Goal: Task Accomplishment & Management: Use online tool/utility

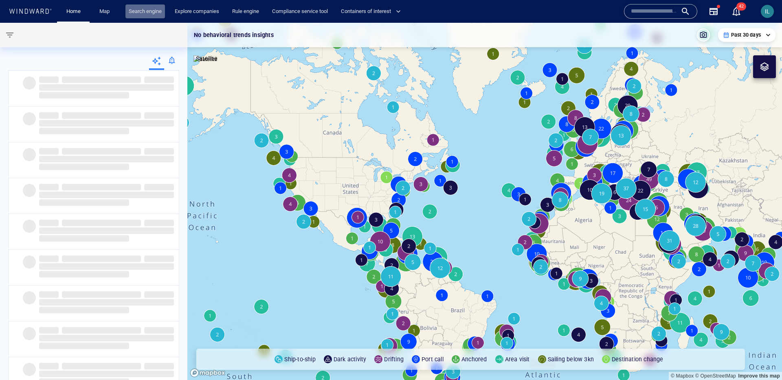
click at [144, 11] on link "Search engine" at bounding box center [145, 11] width 40 height 14
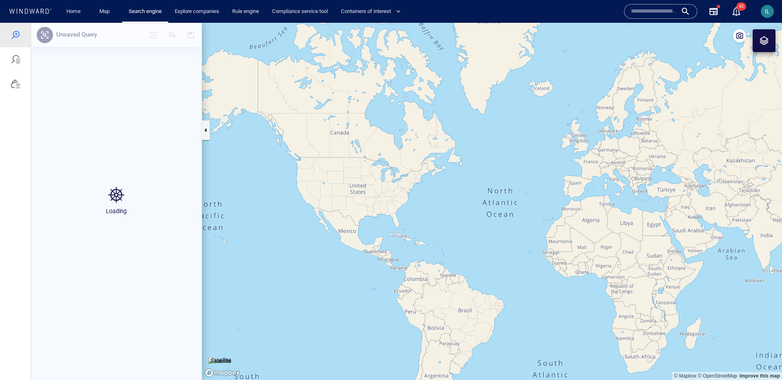
click at [526, 11] on span "IL" at bounding box center [767, 11] width 5 height 7
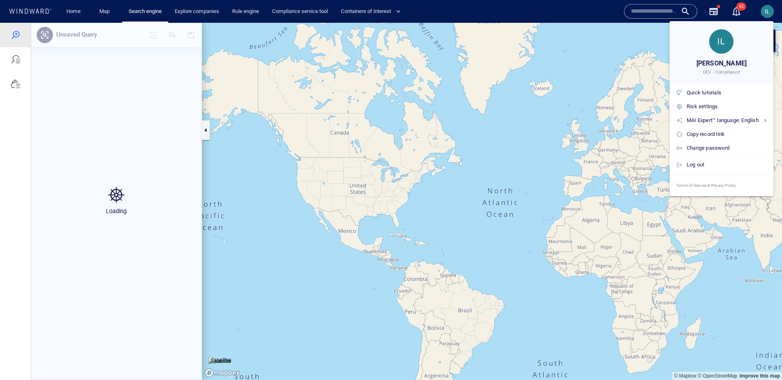
click at [526, 11] on div at bounding box center [391, 190] width 782 height 380
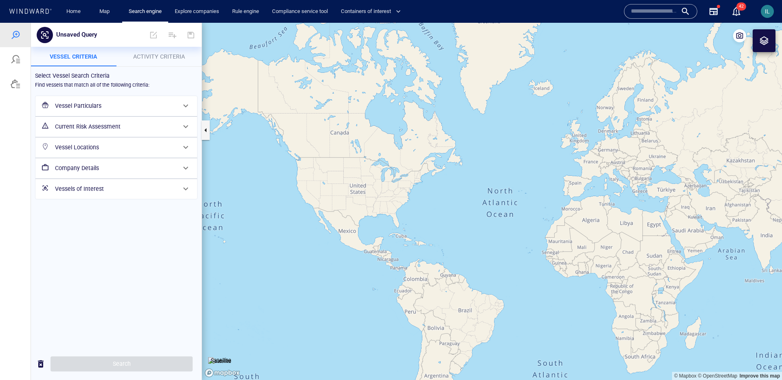
click at [165, 108] on h6 "Vessel Particulars" at bounding box center [115, 106] width 121 height 10
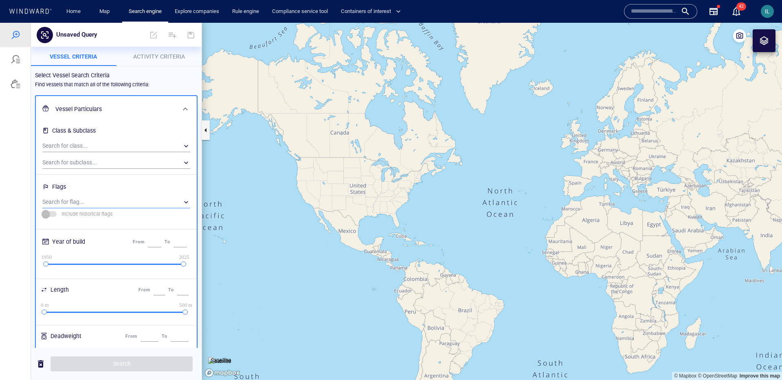
click at [118, 201] on div "​" at bounding box center [116, 202] width 148 height 12
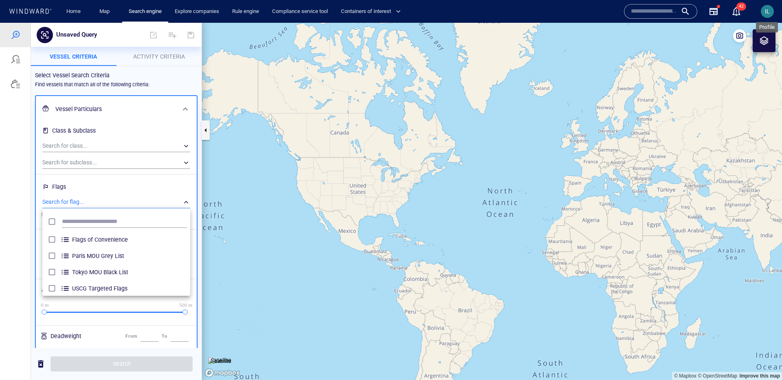
click at [526, 12] on span "IL" at bounding box center [767, 11] width 5 height 7
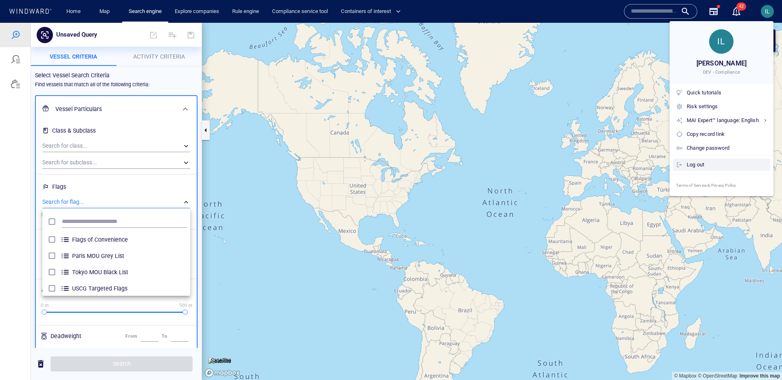
click at [526, 161] on div "Log out" at bounding box center [727, 164] width 80 height 9
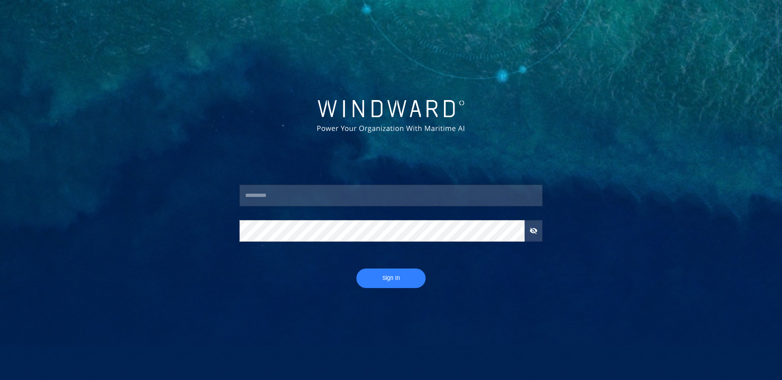
type input "****"
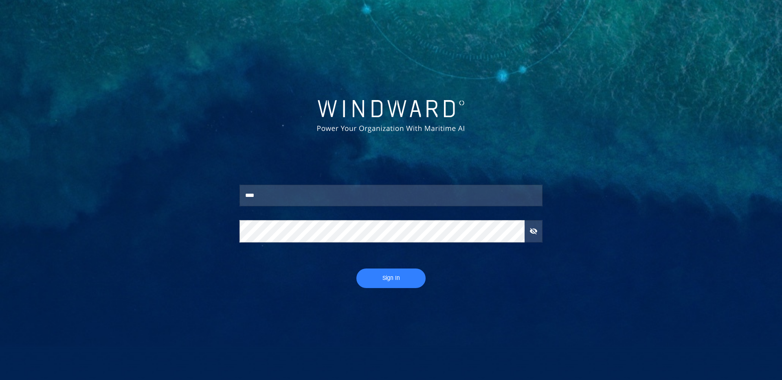
click at [392, 248] on span "Sign In" at bounding box center [390, 278] width 53 height 10
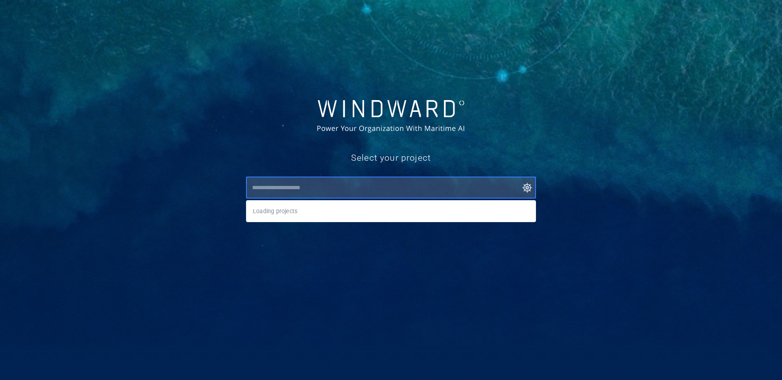
click at [354, 189] on input "text" at bounding box center [393, 187] width 286 height 15
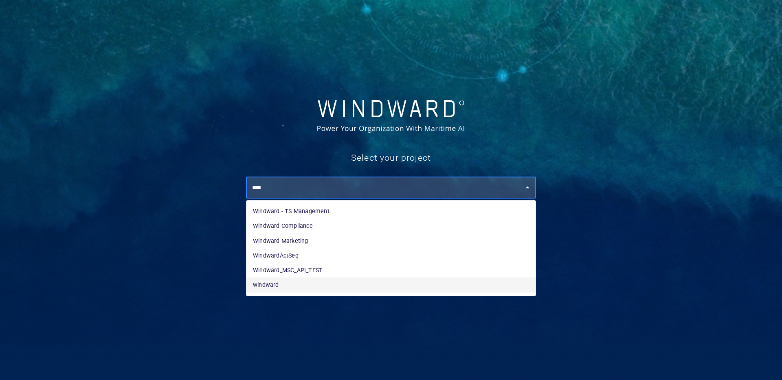
click at [306, 248] on li "windward" at bounding box center [390, 285] width 289 height 15
type input "********"
